Goal: Information Seeking & Learning: Learn about a topic

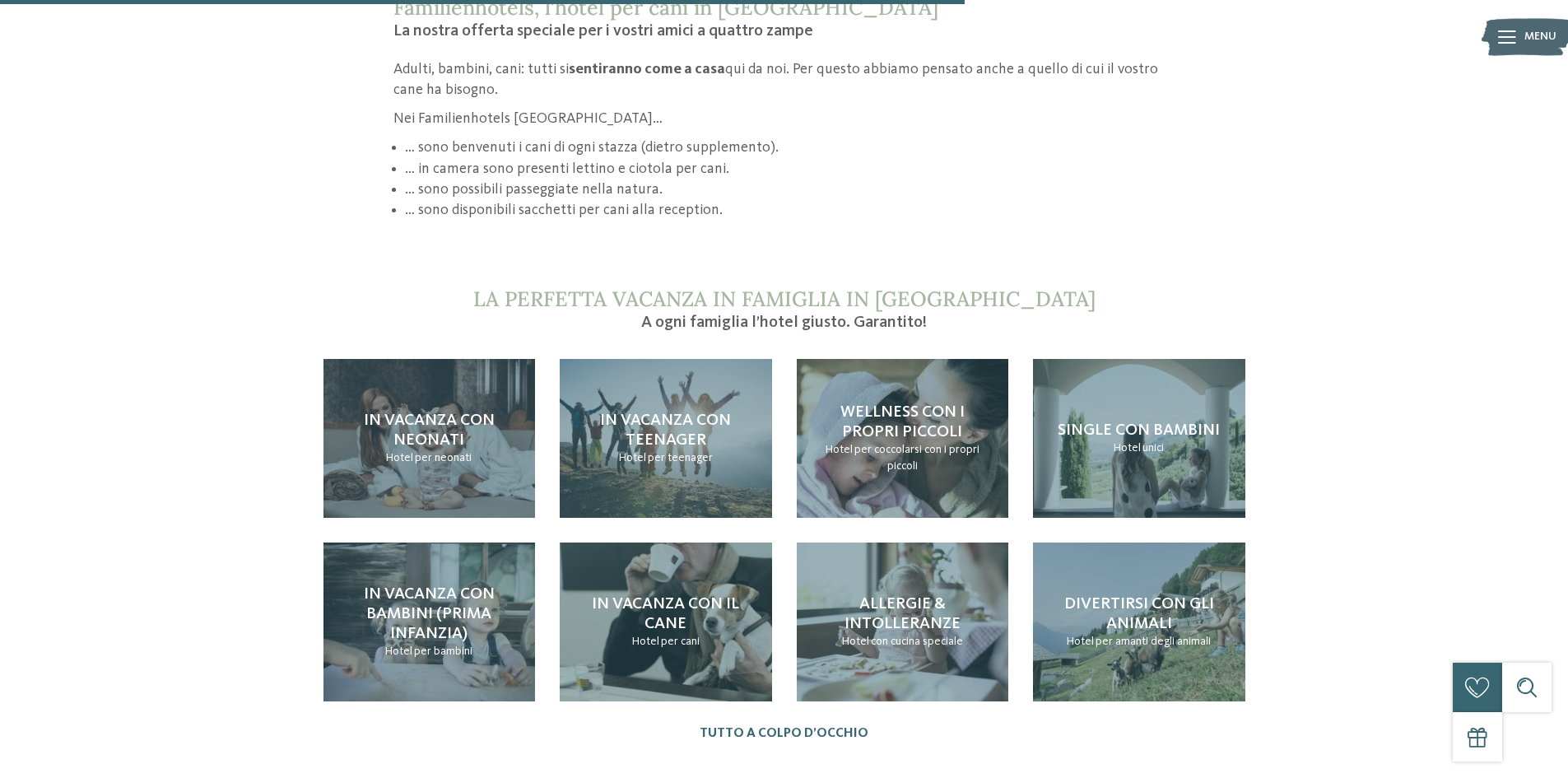
scroll to position [1564, 0]
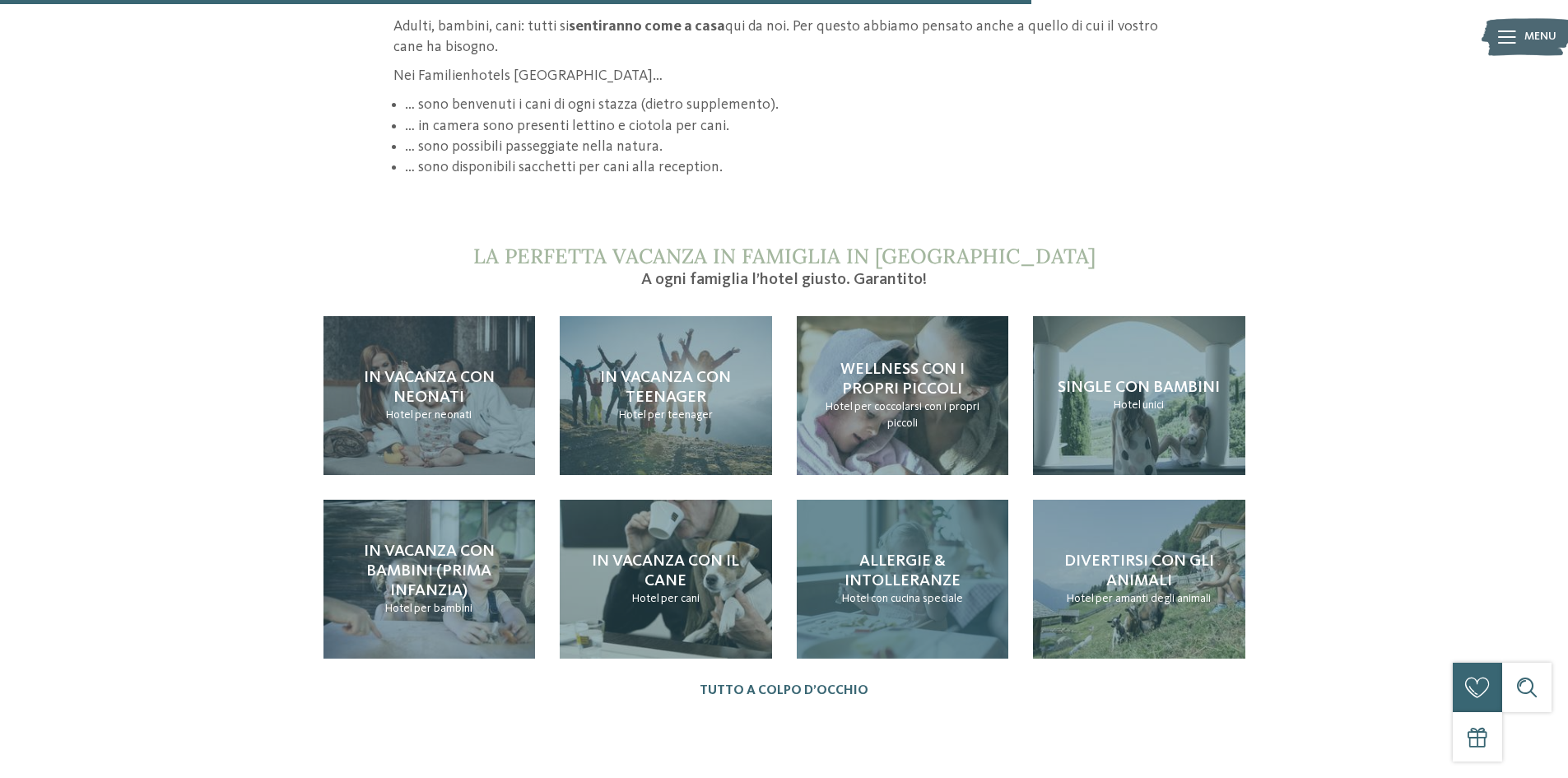
click at [901, 566] on span "Allergie & intolleranze" at bounding box center [902, 571] width 116 height 36
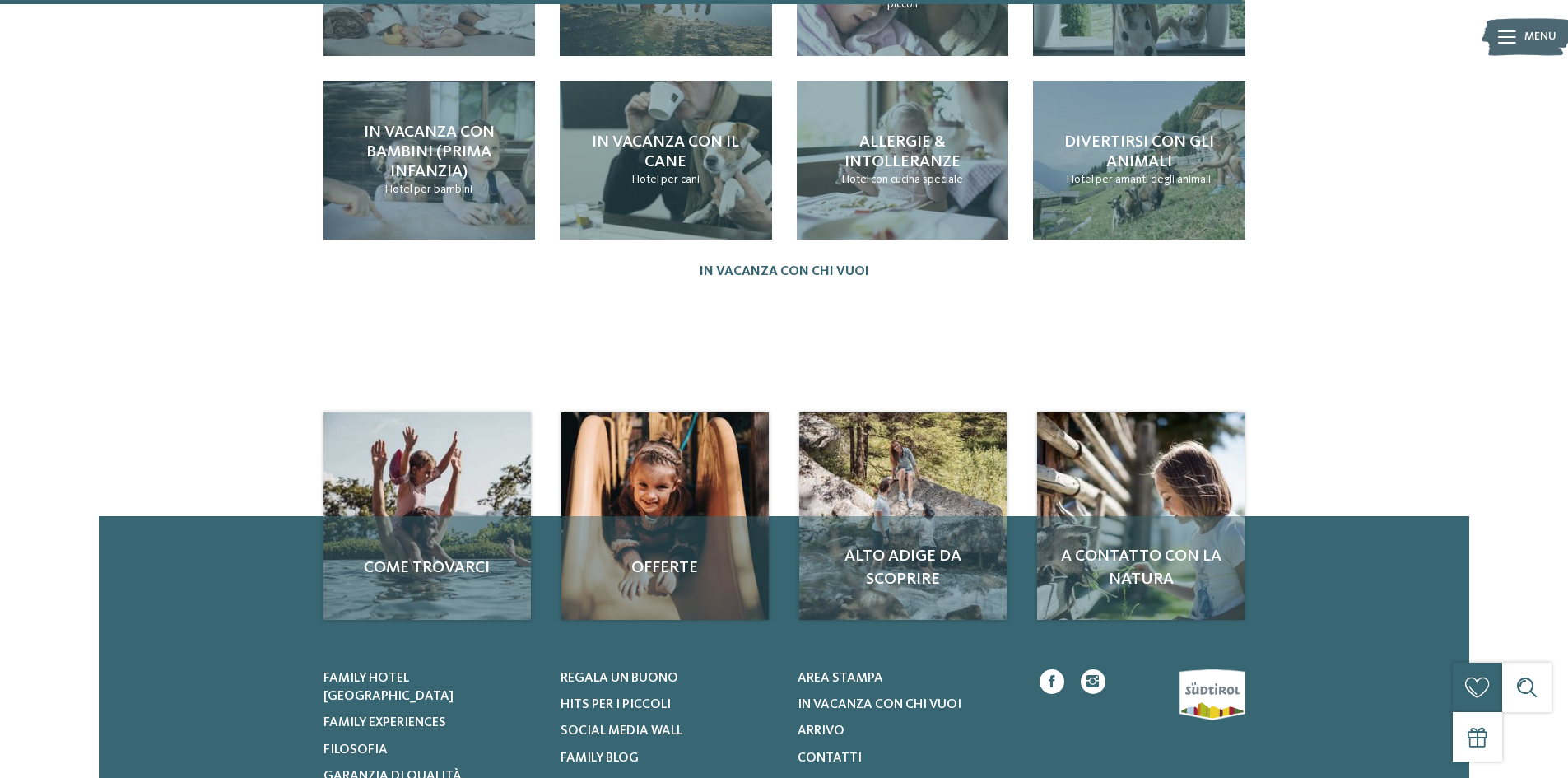
scroll to position [1812, 0]
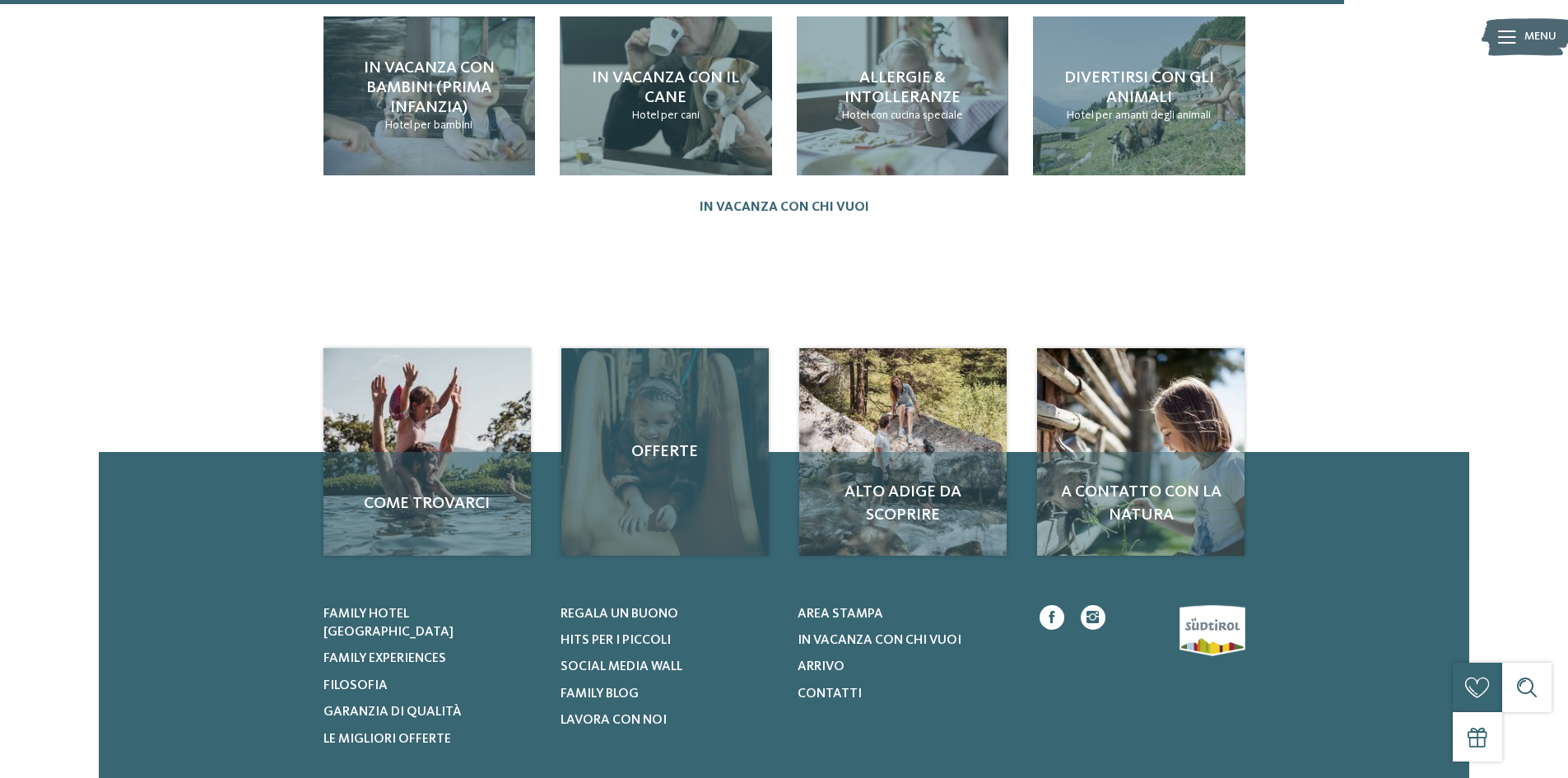
click at [660, 441] on span "Offerte" at bounding box center [665, 453] width 175 height 23
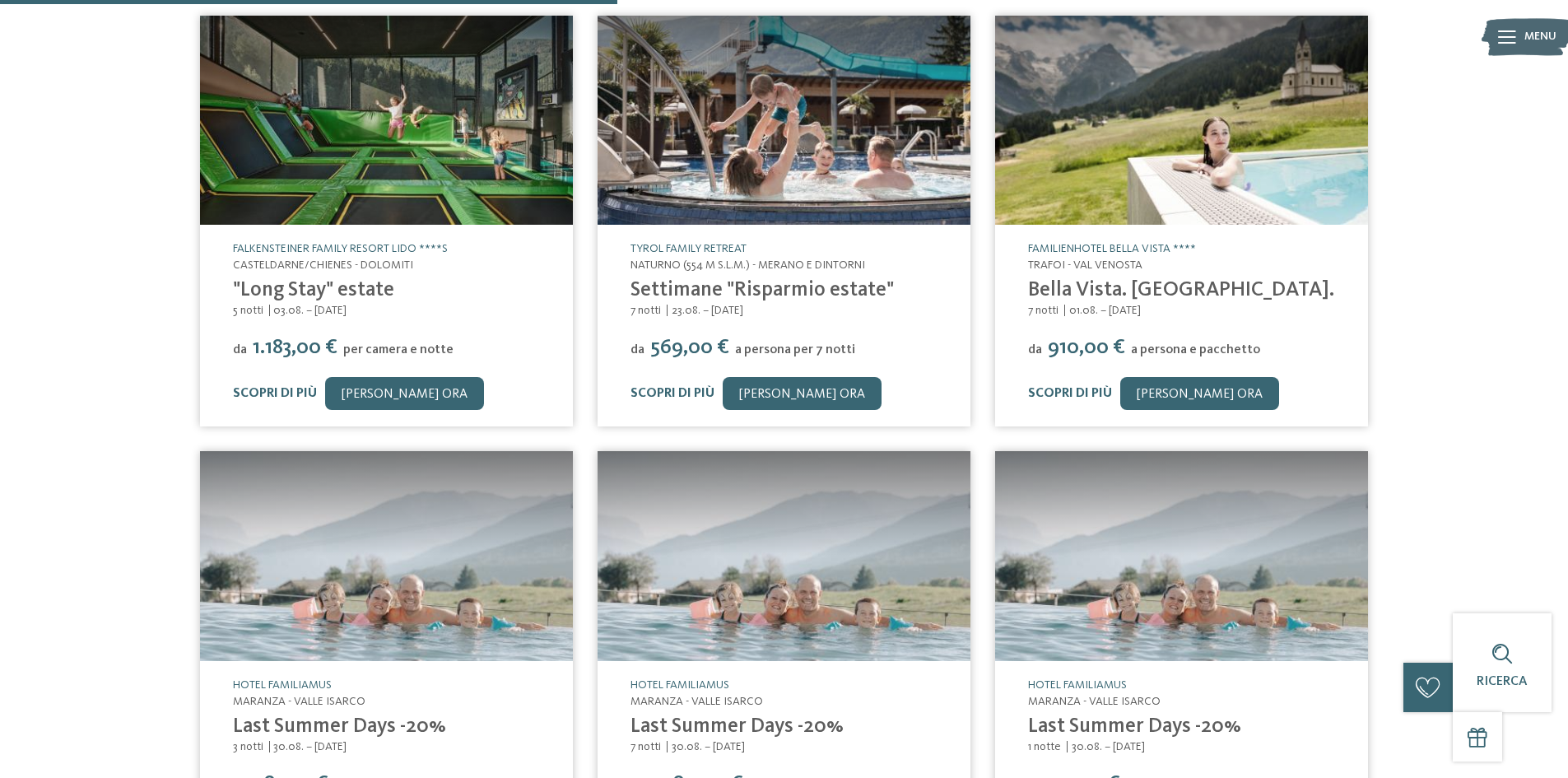
scroll to position [576, 0]
